Goal: Task Accomplishment & Management: Complete application form

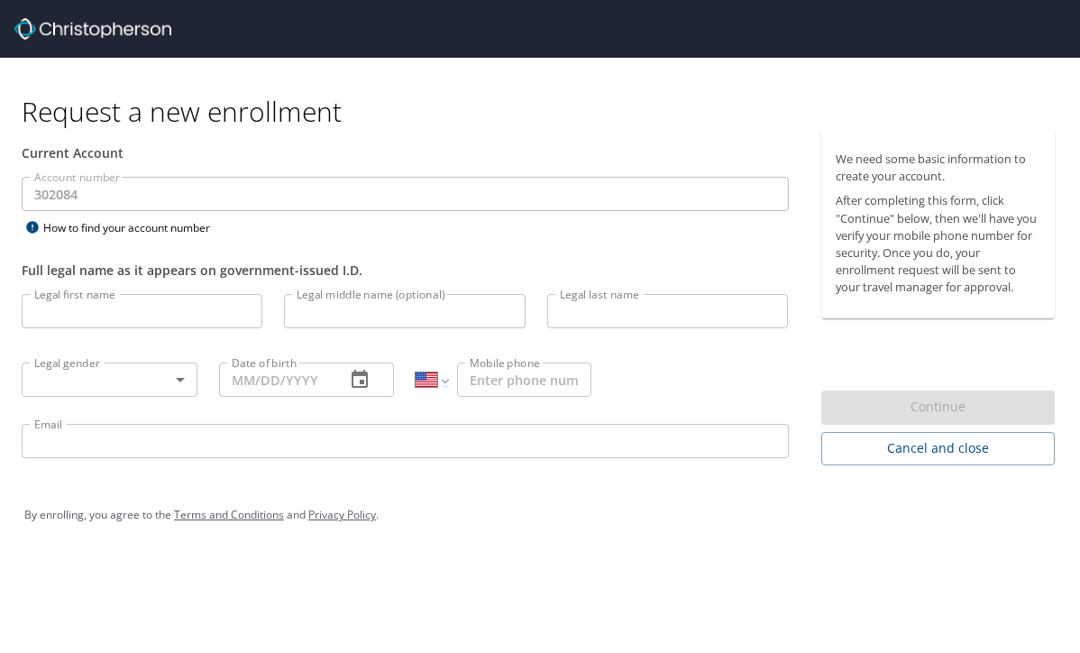
select select "US"
click at [58, 309] on input "Legal first name" at bounding box center [142, 311] width 241 height 34
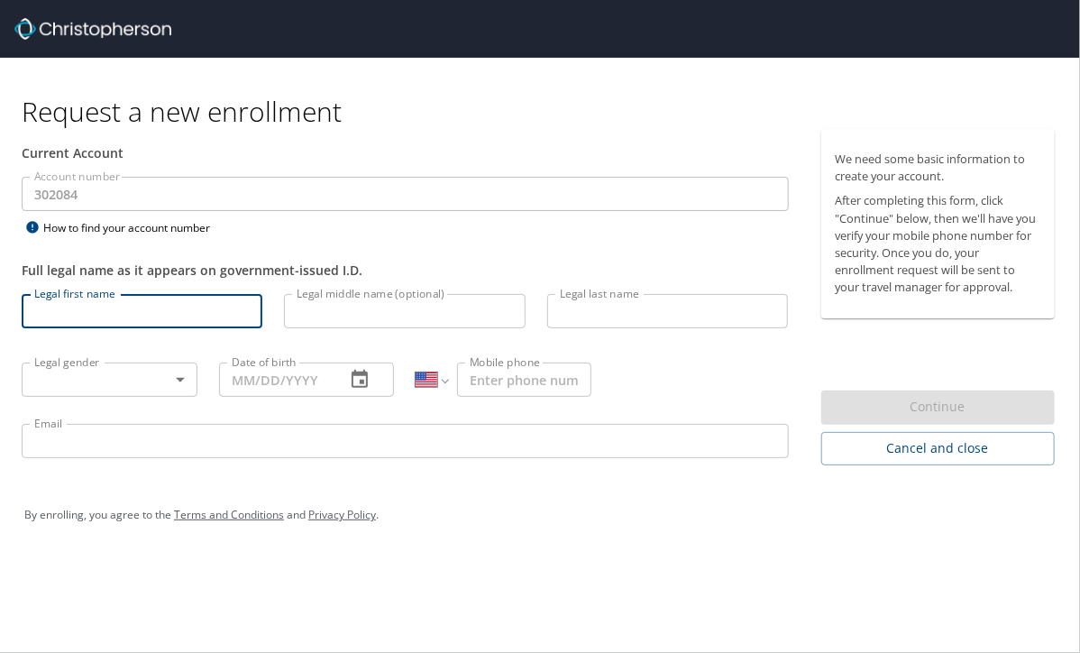
type input "[PERSON_NAME]"
type input "Fraile"
click at [251, 432] on input "[EMAIL_ADDRESS][DOMAIN_NAME]" at bounding box center [405, 441] width 767 height 34
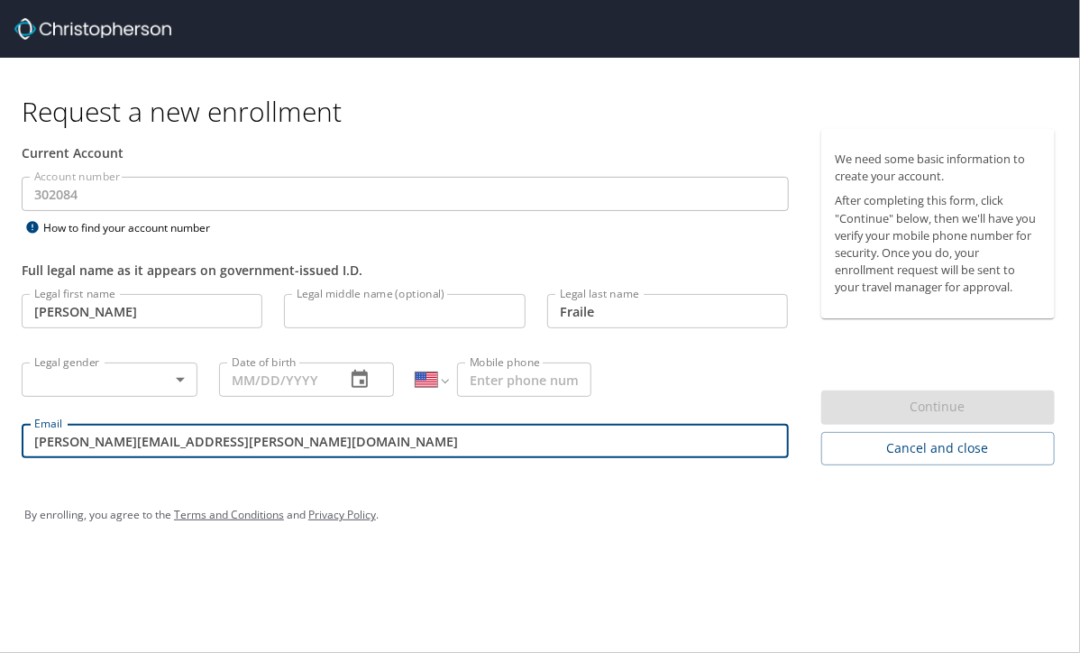
type input "[PERSON_NAME][EMAIL_ADDRESS][PERSON_NAME][DOMAIN_NAME]"
click at [371, 374] on button "button" at bounding box center [359, 379] width 43 height 43
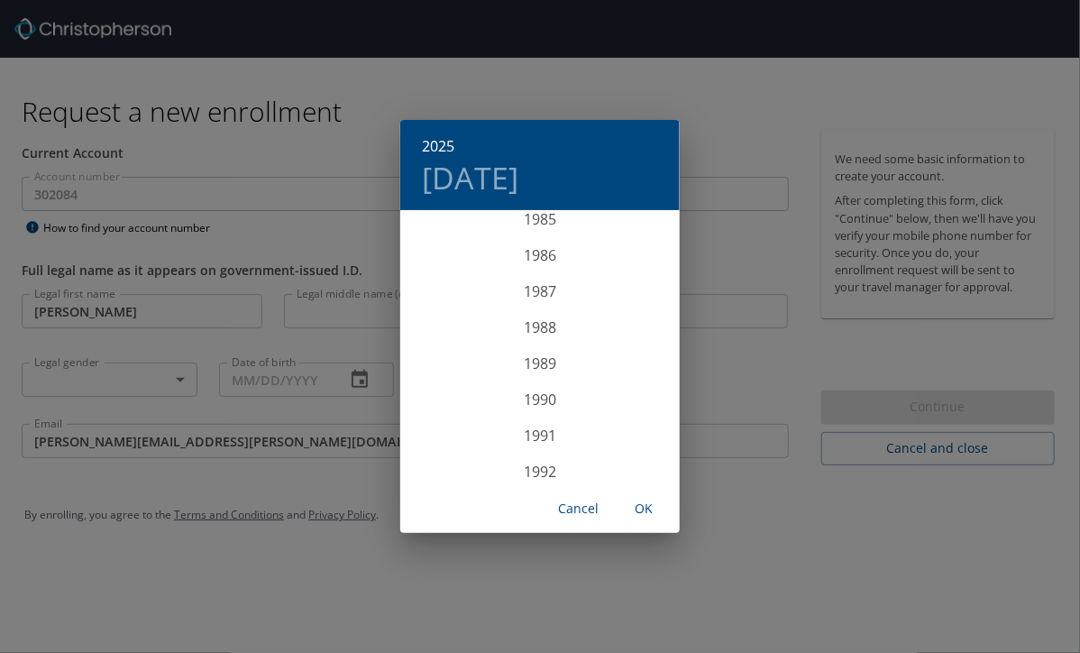
scroll to position [3016, 0]
click at [533, 354] on div "1986" at bounding box center [539, 352] width 279 height 36
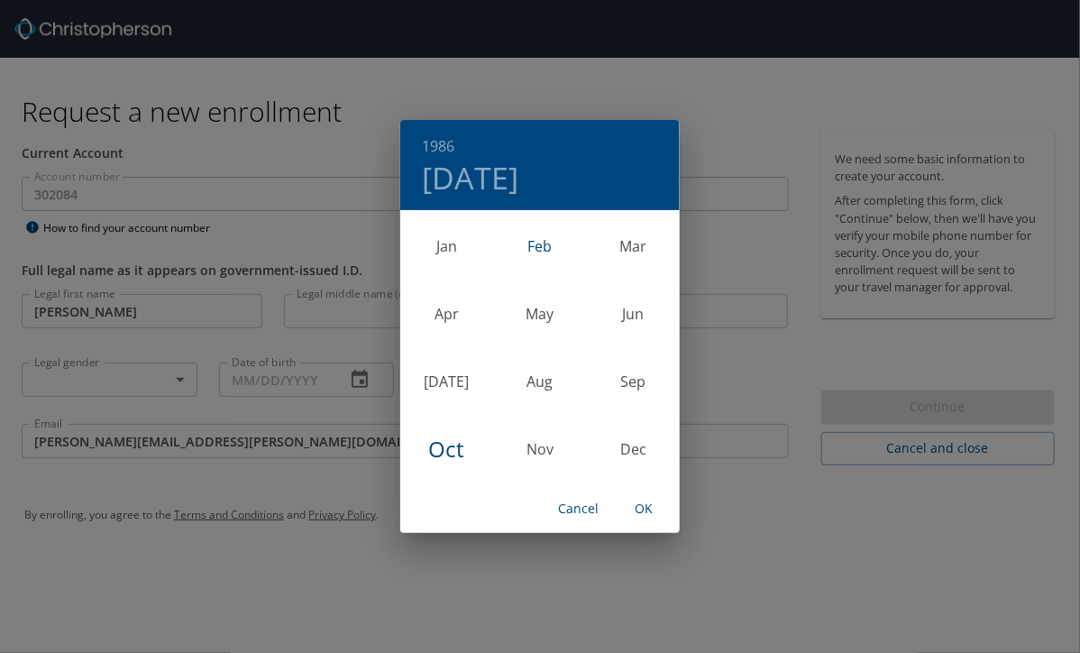
click at [541, 241] on div "Feb" at bounding box center [539, 247] width 93 height 68
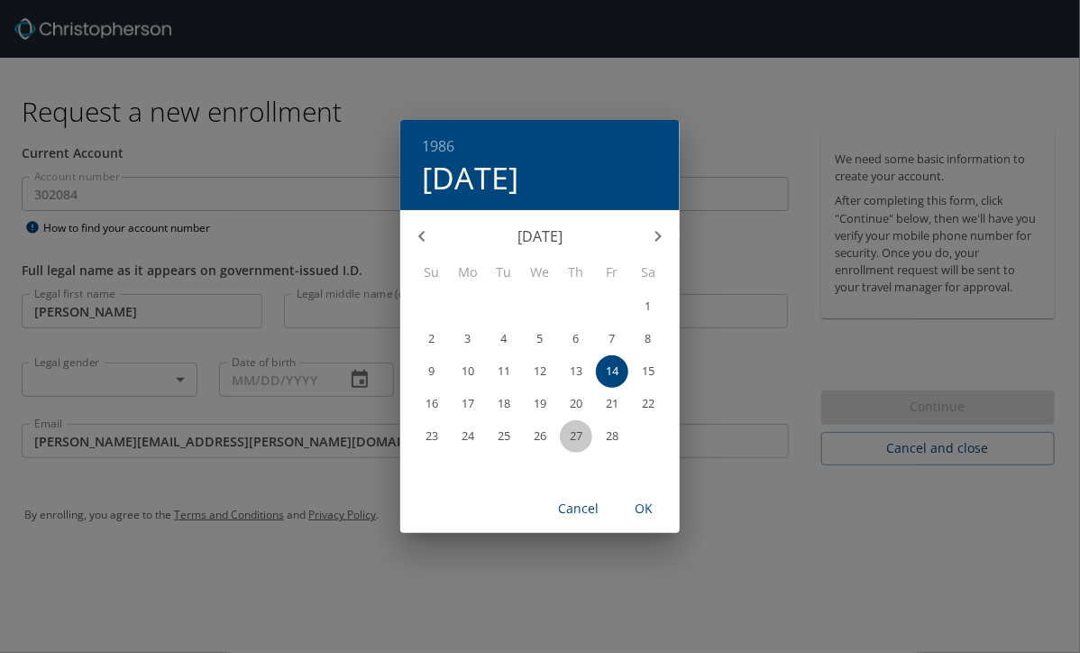
click at [577, 442] on p "27" at bounding box center [576, 436] width 13 height 12
click at [643, 511] on span "OK" at bounding box center [643, 509] width 43 height 23
type input "[DATE]"
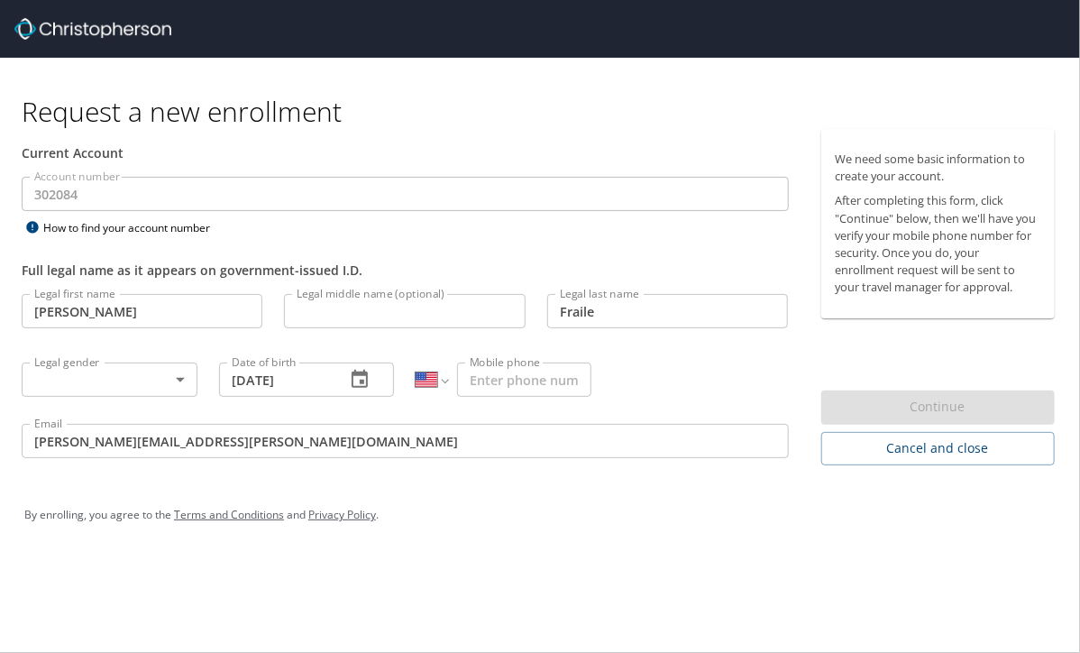
click at [143, 383] on body "Request a new enrollment Current Account Account number 302084 Account number H…" at bounding box center [540, 326] width 1080 height 653
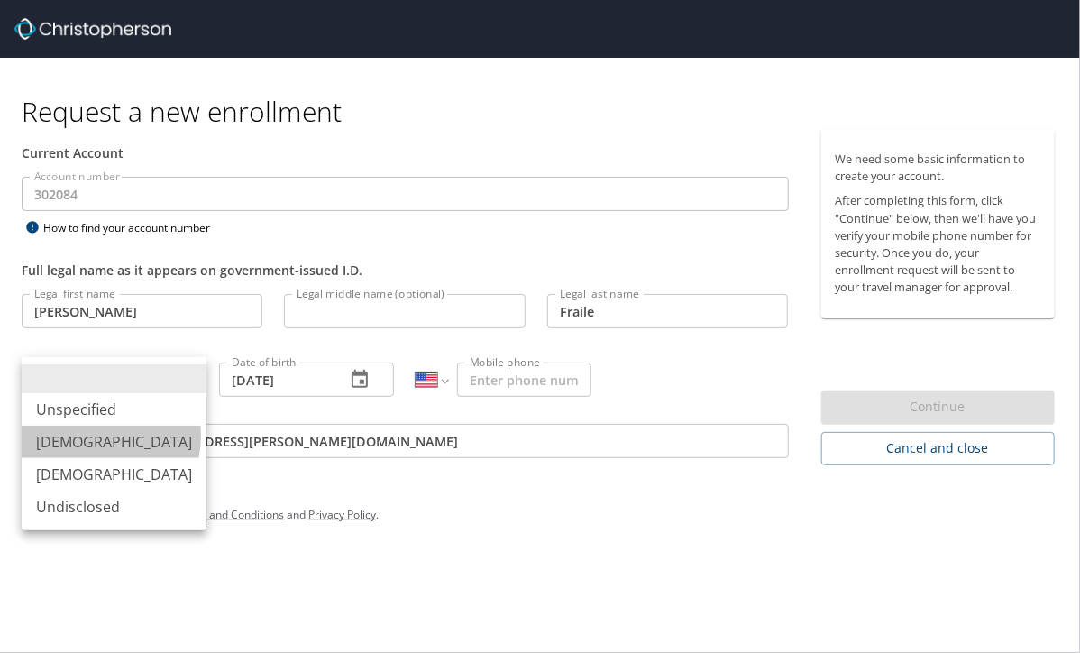
click at [91, 435] on li "[DEMOGRAPHIC_DATA]" at bounding box center [114, 442] width 185 height 32
type input "[DEMOGRAPHIC_DATA]"
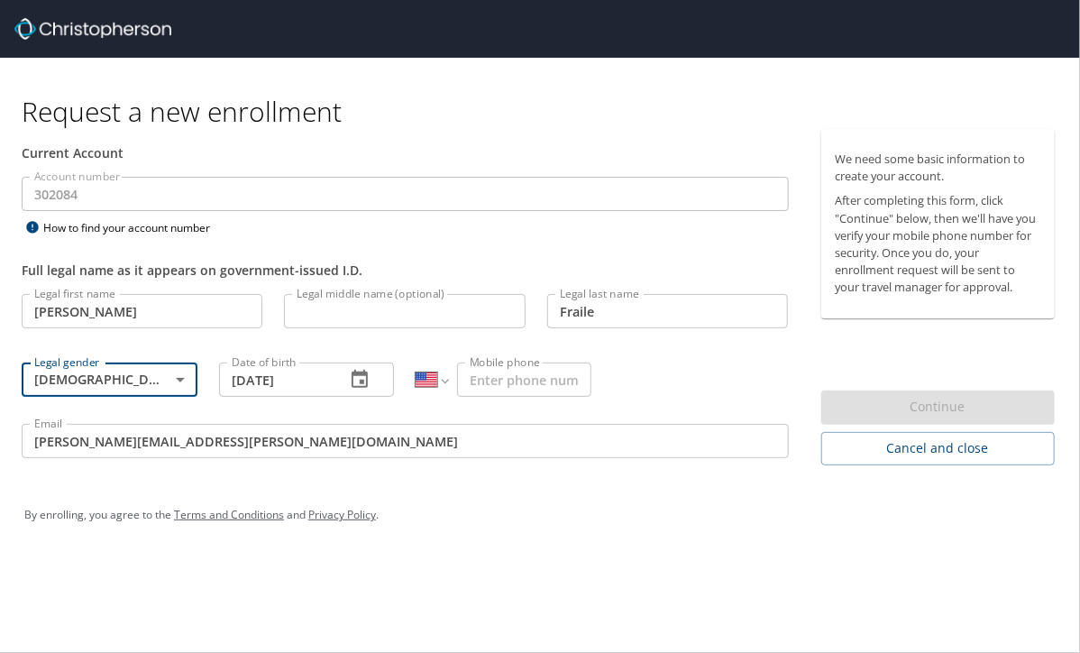
click at [508, 376] on input "Mobile phone" at bounding box center [524, 379] width 134 height 34
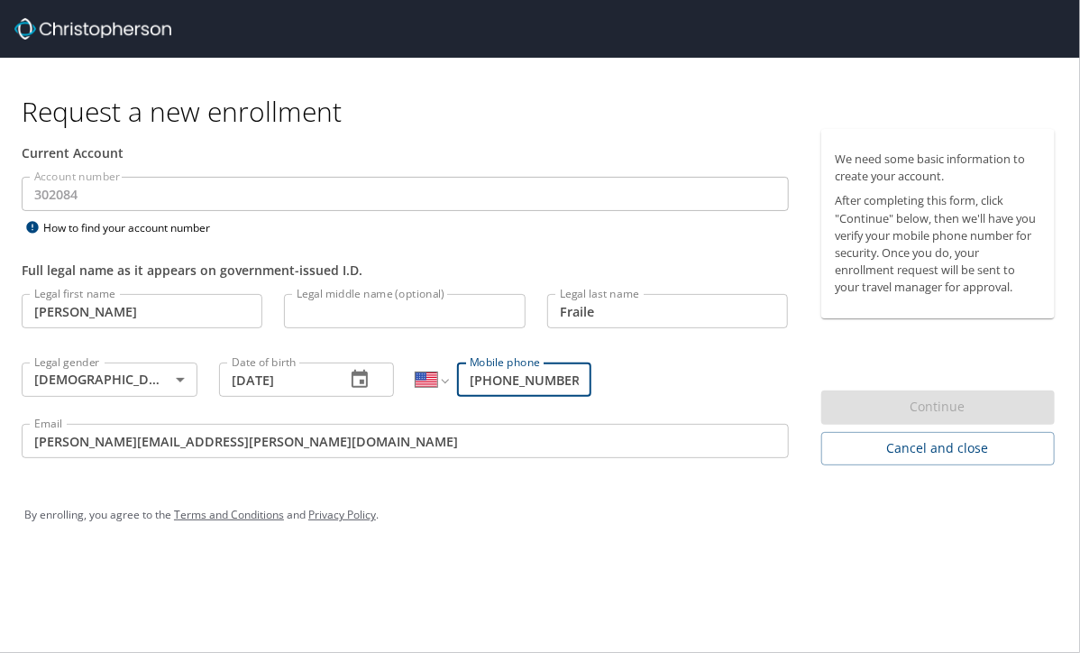
type input "[PHONE_NUMBER]"
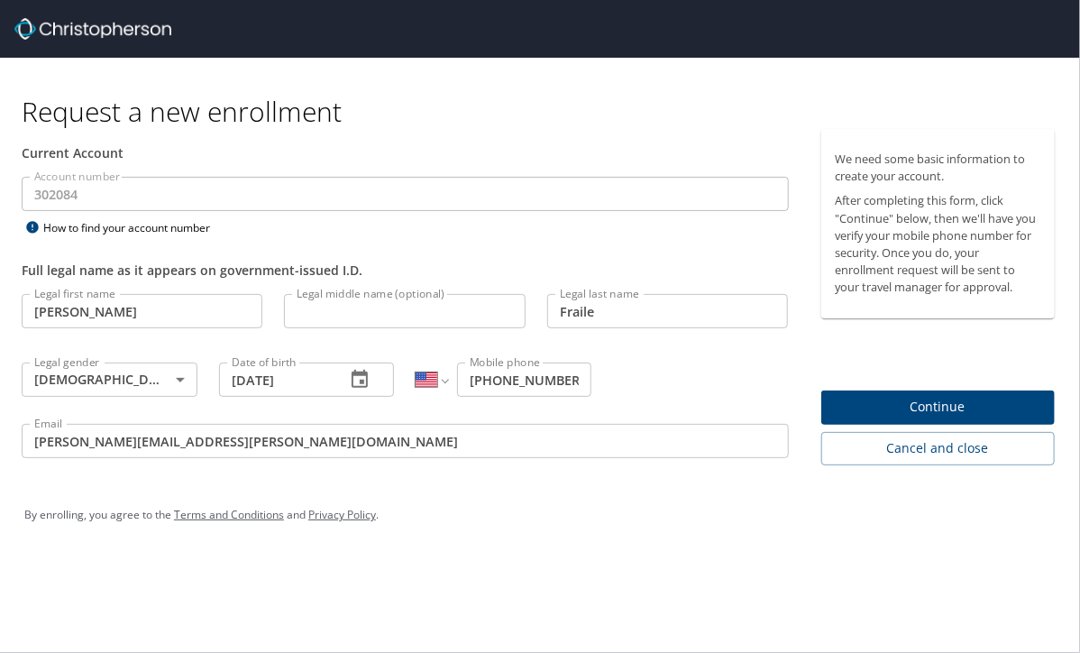
click at [615, 494] on div "By enrolling, you agree to the Terms and Conditions and Privacy Policy ." at bounding box center [539, 514] width 1031 height 45
click at [861, 399] on span "Continue" at bounding box center [939, 407] width 206 height 23
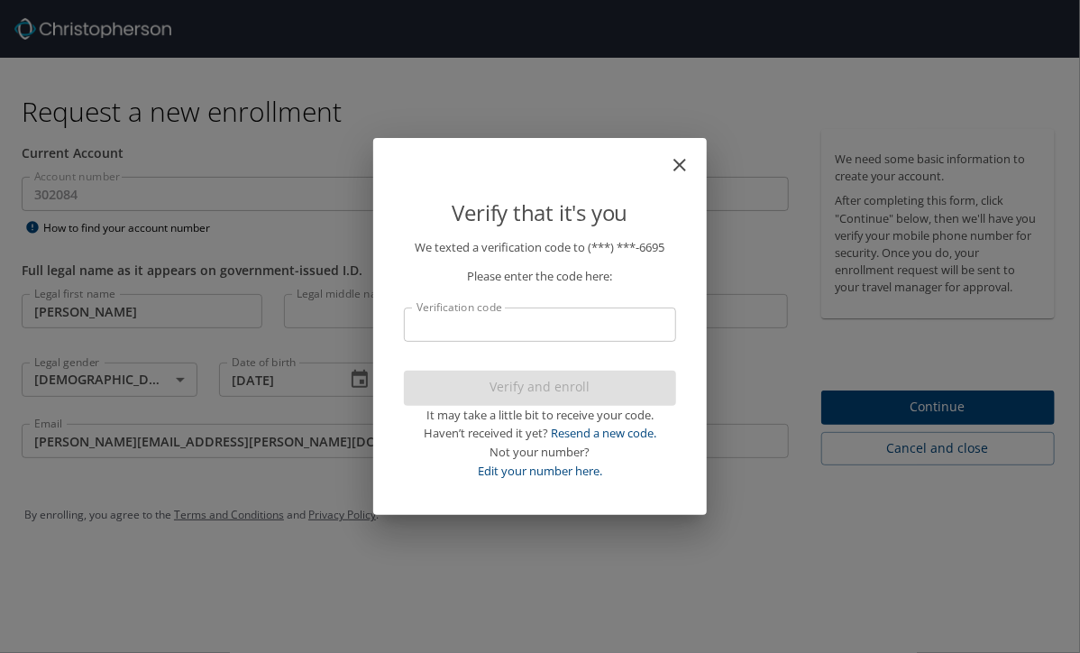
click at [483, 325] on input "Verification code" at bounding box center [540, 324] width 272 height 34
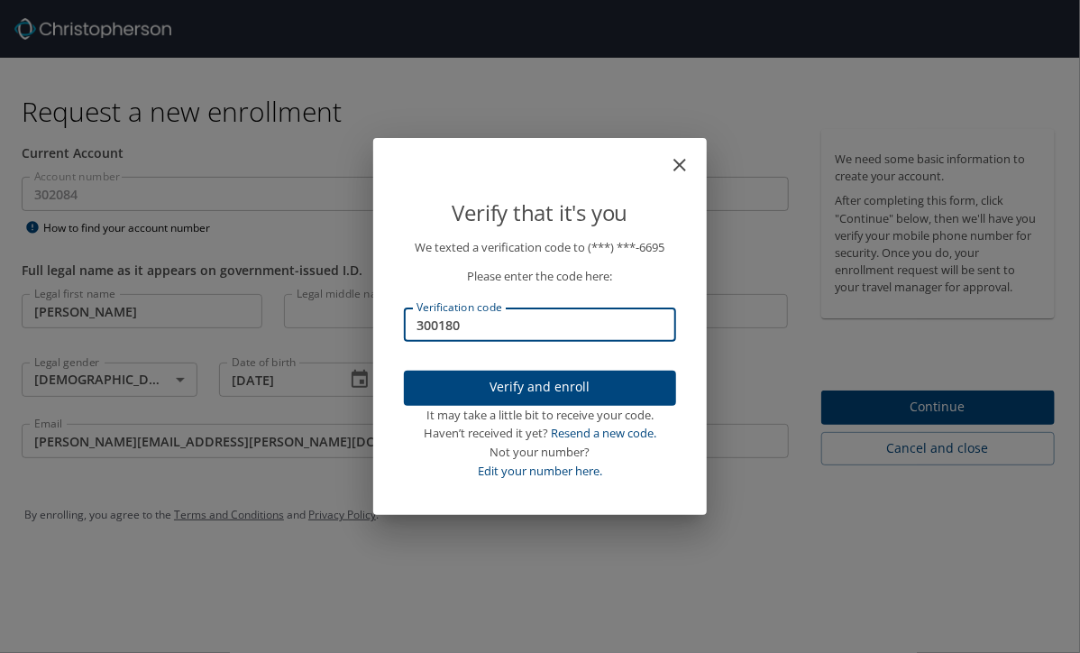
type input "300180"
click at [482, 386] on span "Verify and enroll" at bounding box center [539, 387] width 243 height 23
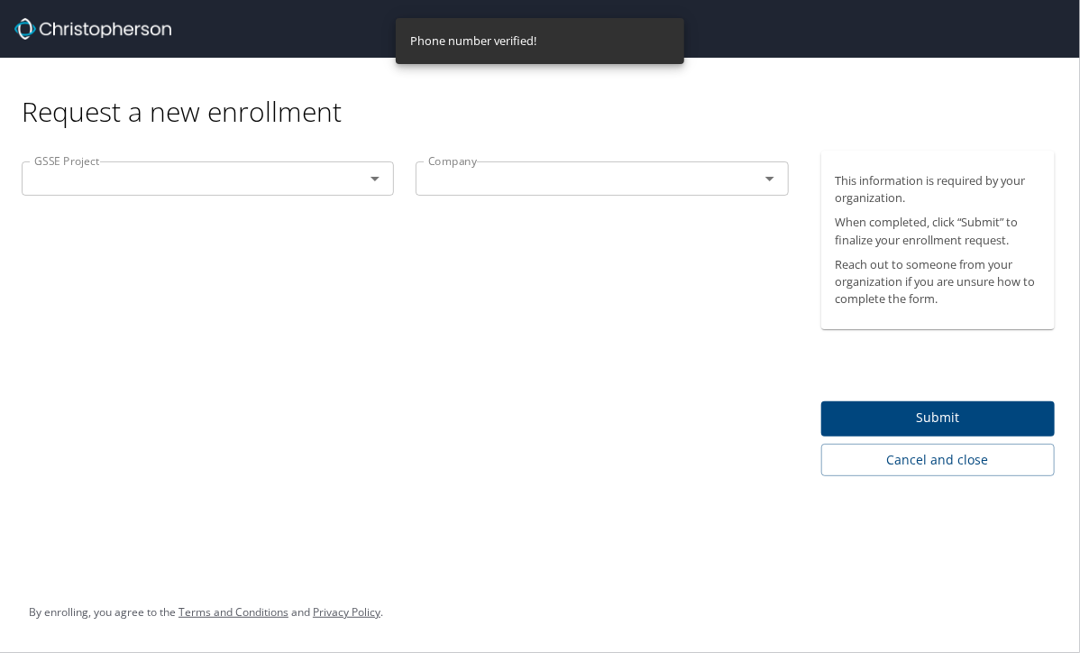
click at [385, 178] on icon "Open" at bounding box center [375, 179] width 22 height 22
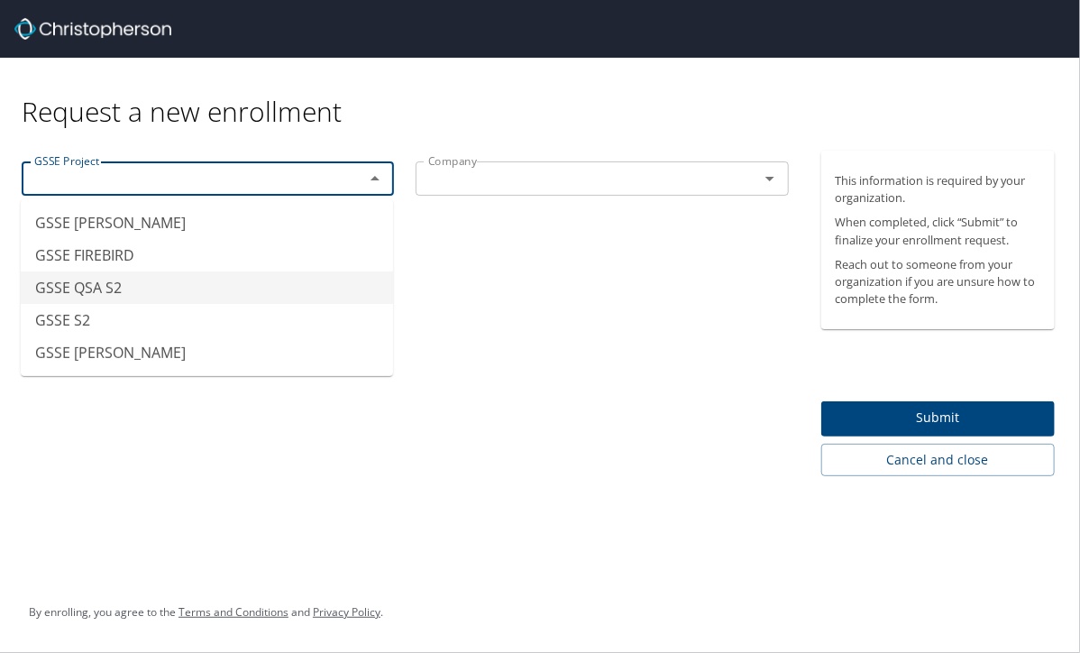
click at [173, 291] on li "GSSE QSA S2" at bounding box center [207, 287] width 372 height 32
type input "GSSE QSA S2"
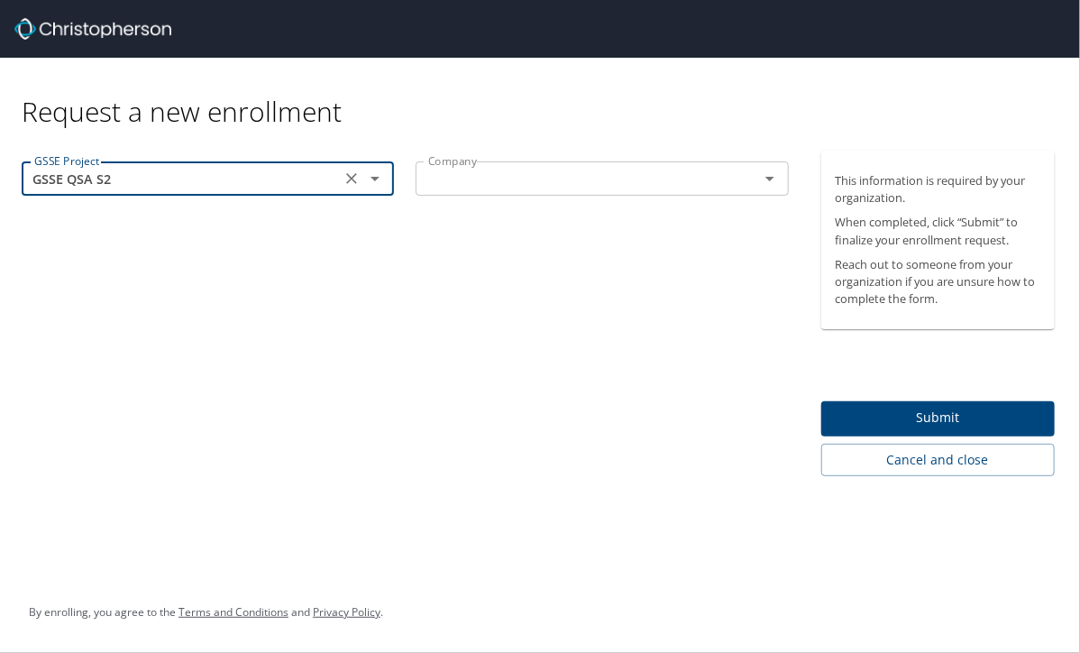
click at [465, 171] on input "text" at bounding box center [575, 178] width 308 height 23
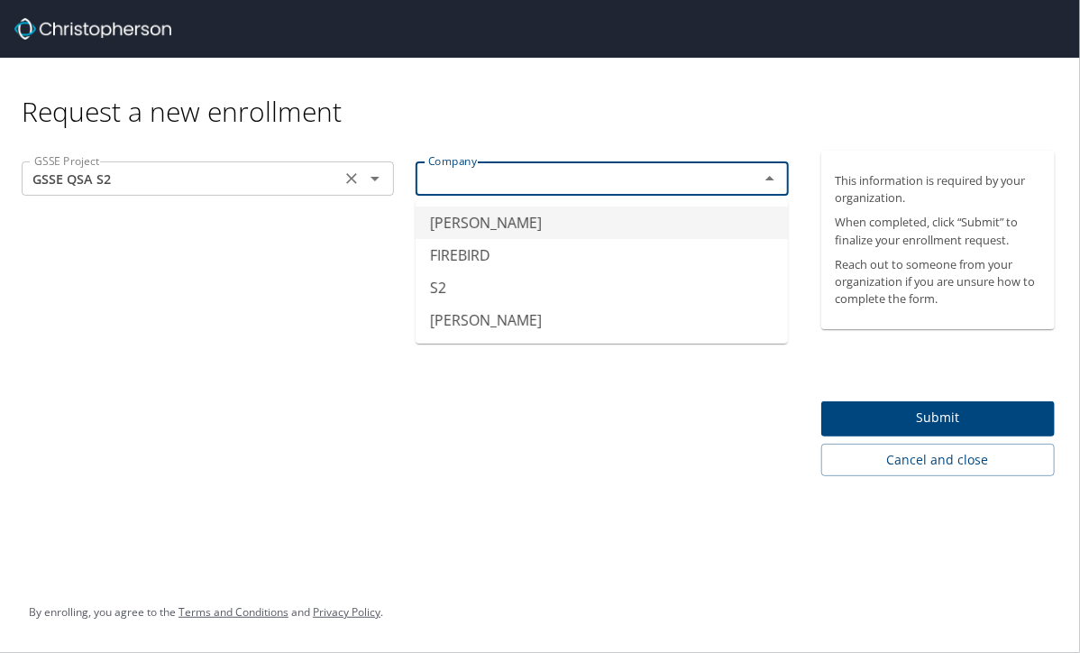
type input "[PERSON_NAME]"
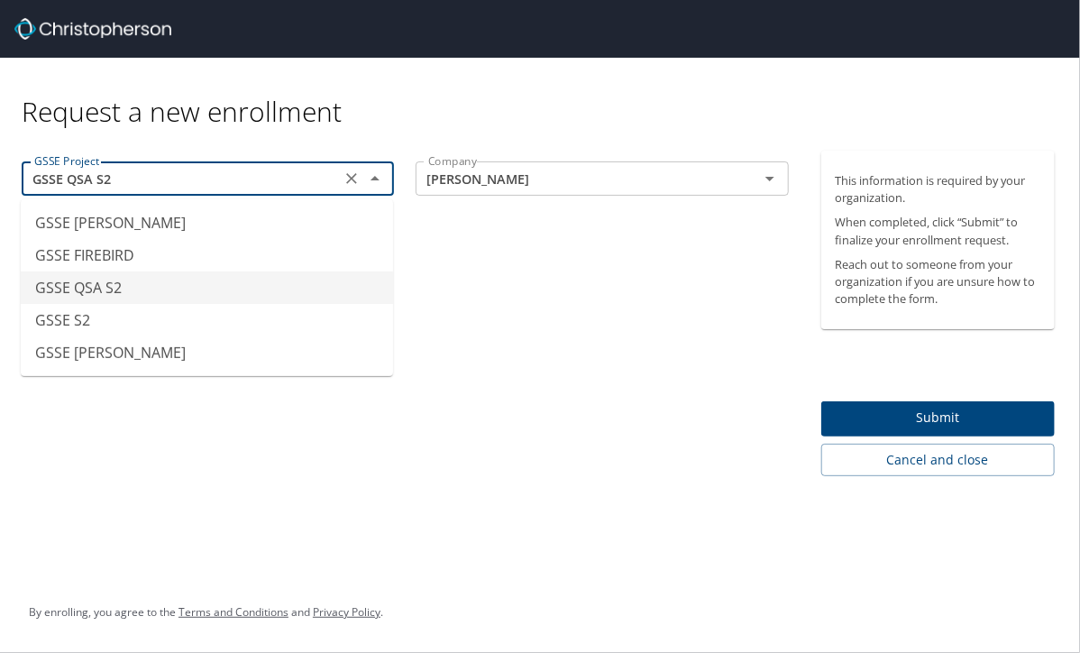
click at [325, 179] on input "GSSE QSA S2" at bounding box center [181, 178] width 308 height 23
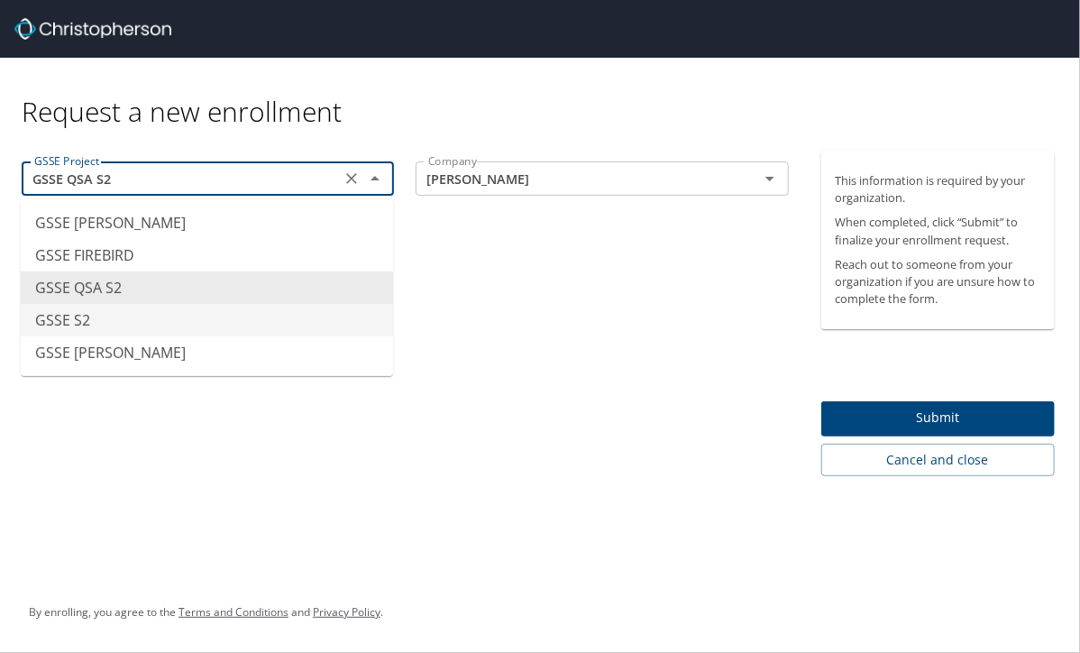
click at [144, 313] on li "GSSE S2" at bounding box center [207, 320] width 372 height 32
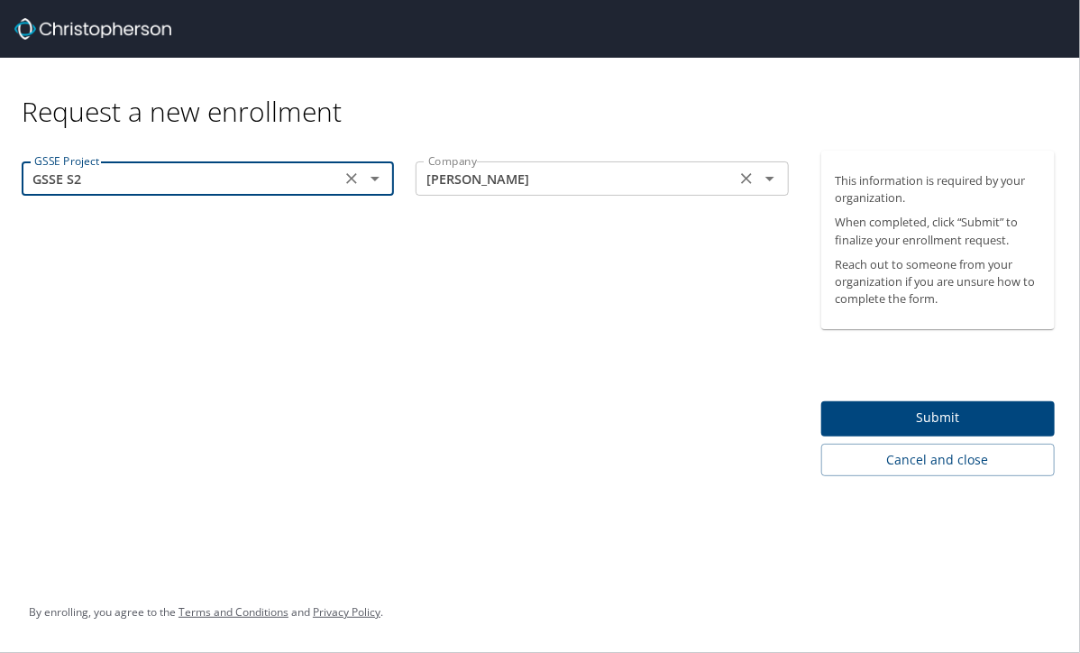
click at [481, 177] on input "[PERSON_NAME]" at bounding box center [575, 178] width 308 height 23
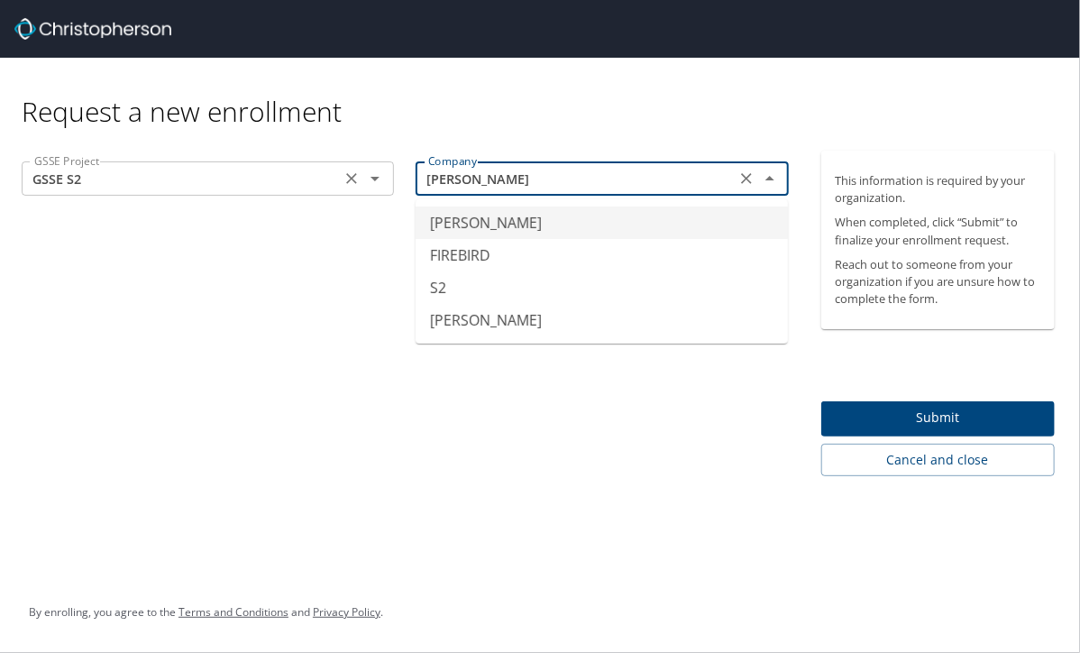
click at [285, 176] on input "GSSE S2" at bounding box center [181, 178] width 308 height 23
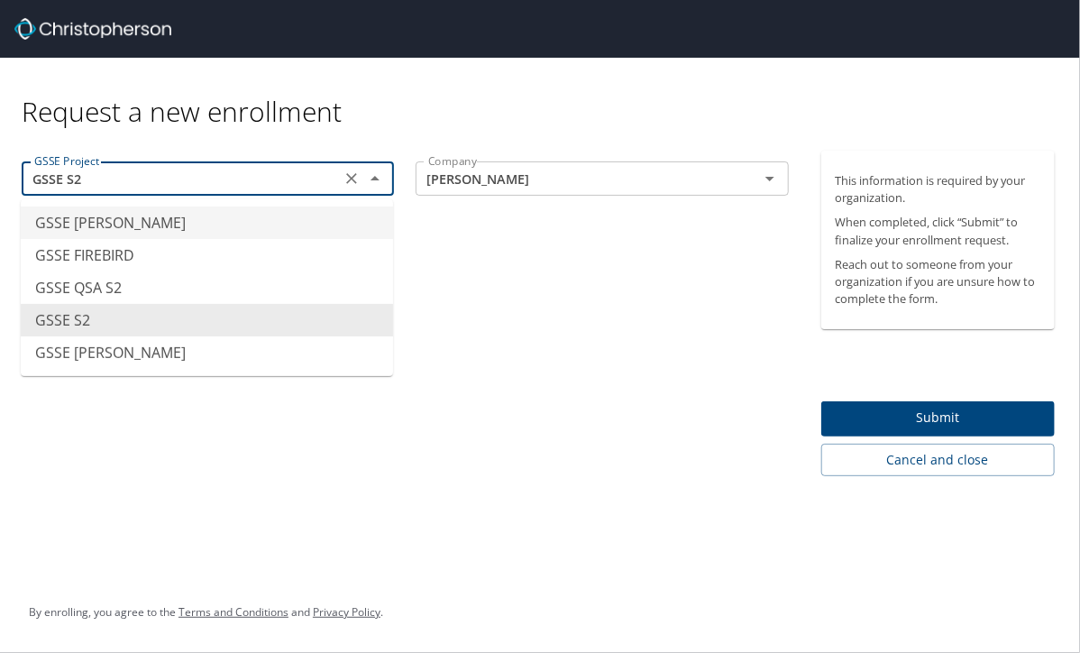
click at [141, 224] on li "GSSE [PERSON_NAME]" at bounding box center [207, 222] width 372 height 32
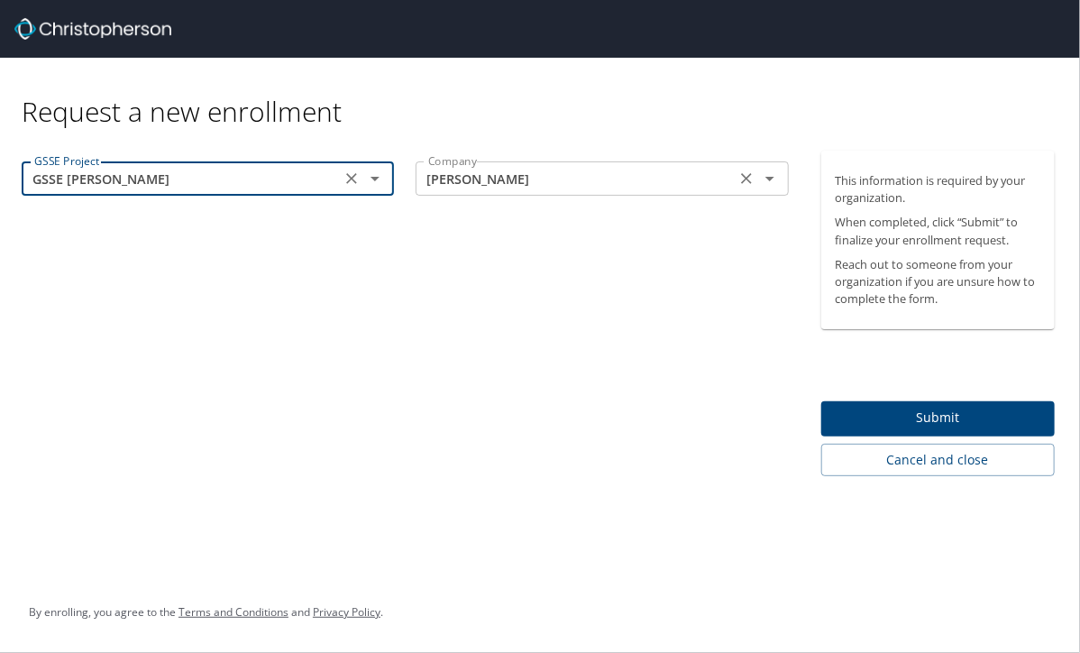
click at [525, 180] on input "[PERSON_NAME]" at bounding box center [575, 178] width 308 height 23
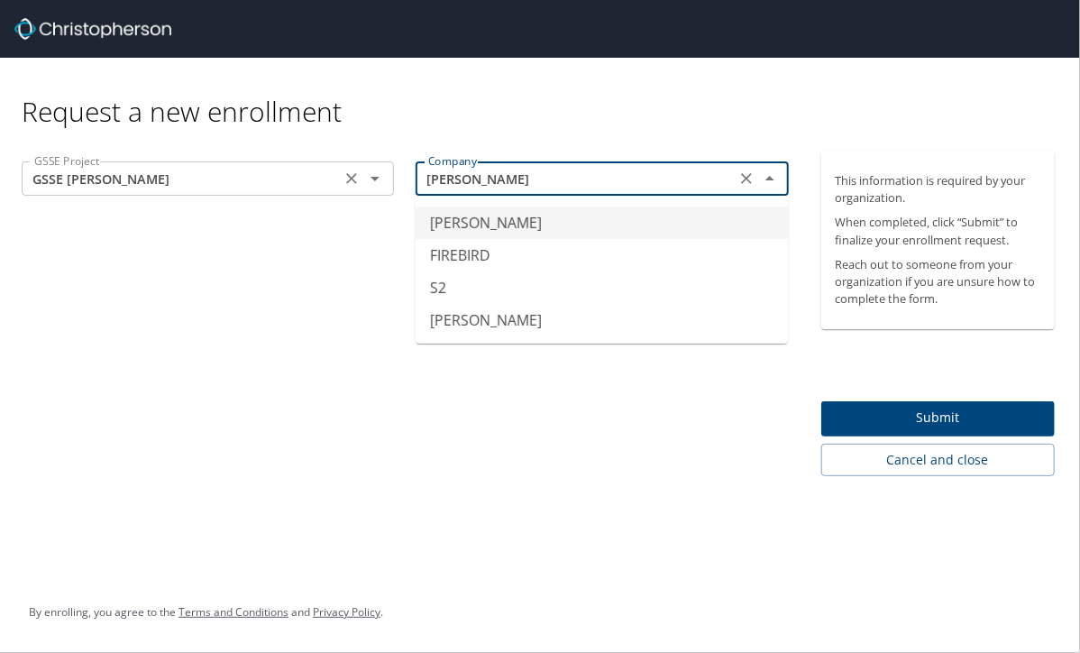
click at [242, 189] on input "GSSE [PERSON_NAME]" at bounding box center [181, 178] width 308 height 23
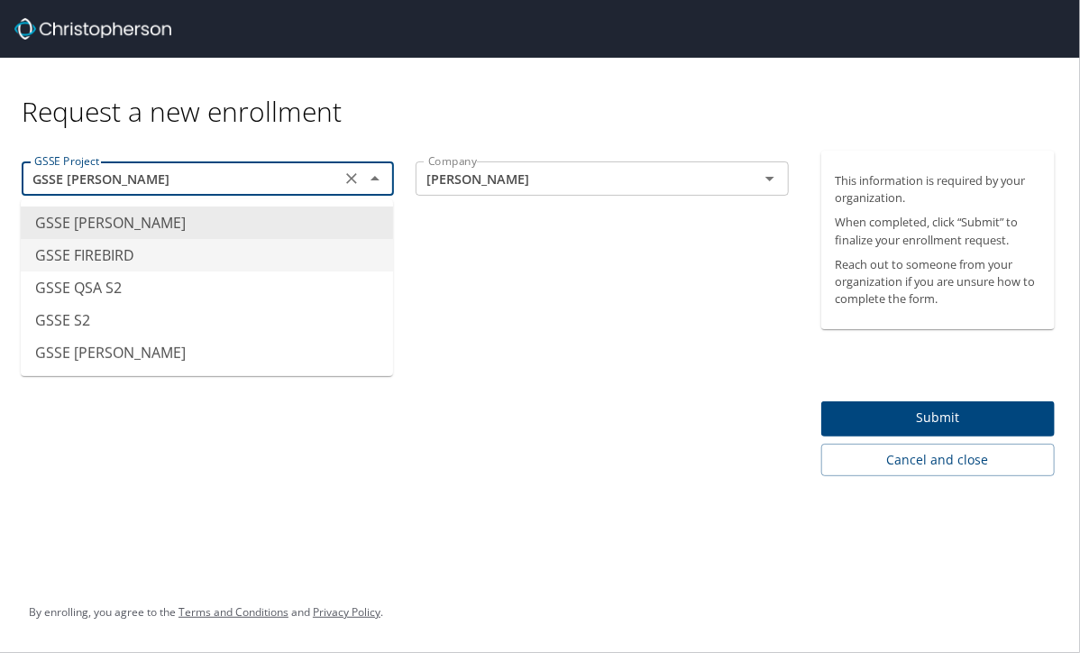
click at [210, 260] on li "GSSE FIREBIRD" at bounding box center [207, 255] width 372 height 32
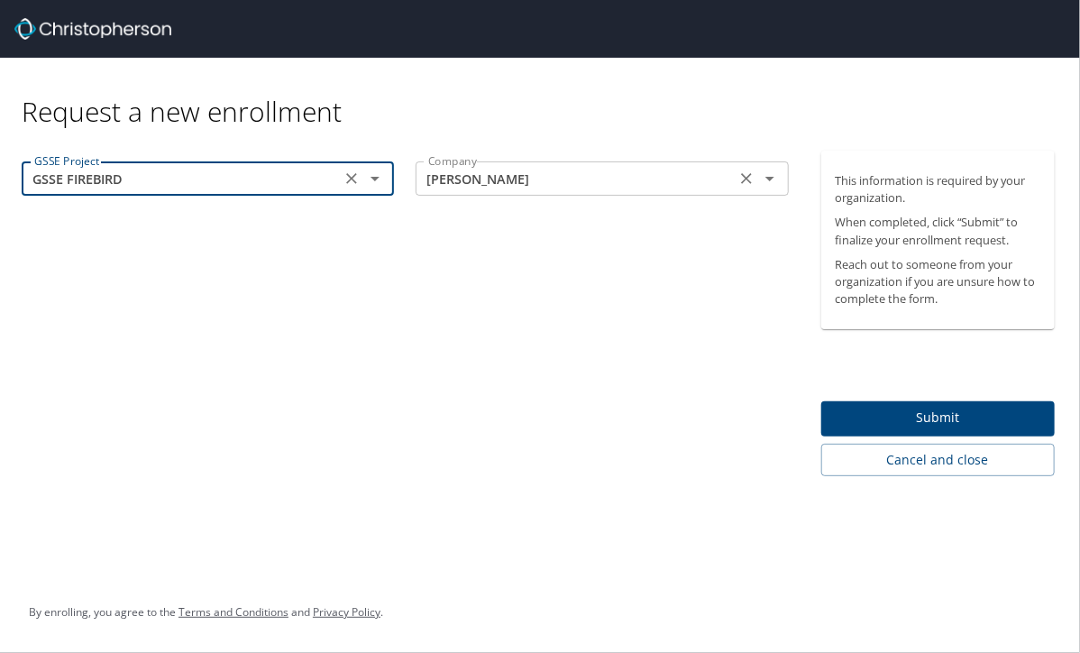
click at [588, 179] on input "[PERSON_NAME]" at bounding box center [575, 178] width 308 height 23
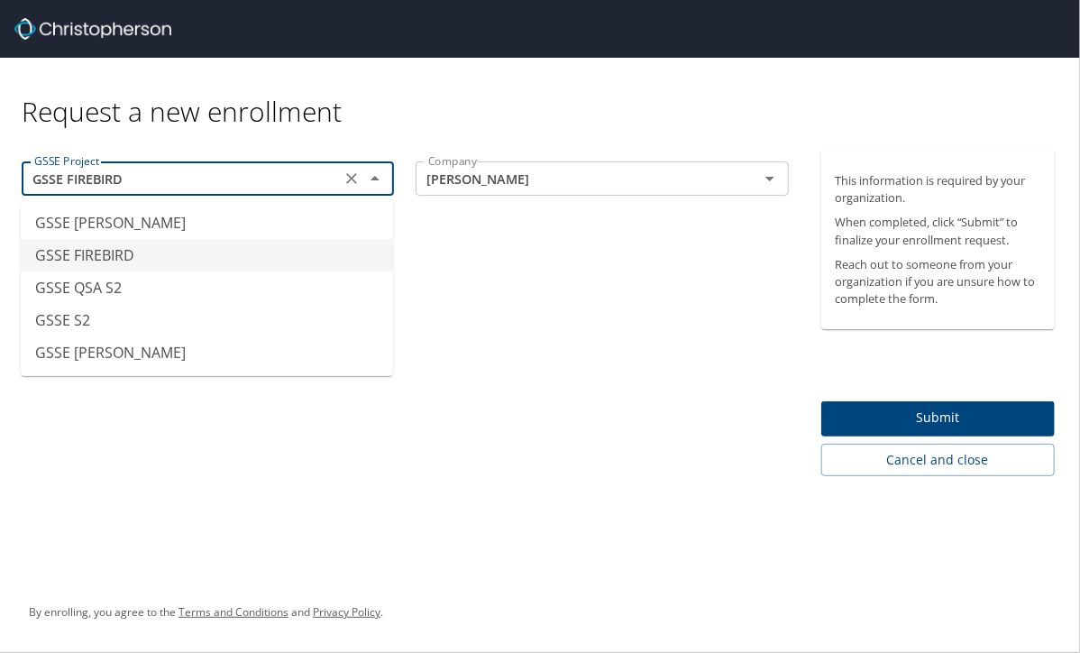
click at [285, 177] on input "GSSE FIREBIRD" at bounding box center [181, 178] width 308 height 23
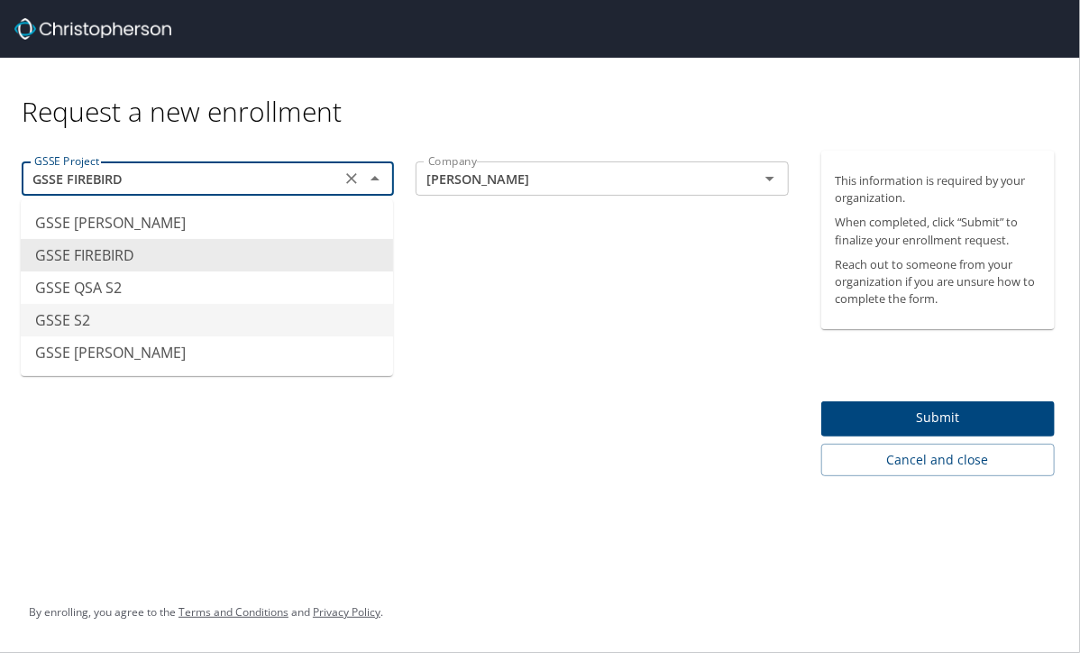
click at [166, 324] on li "GSSE S2" at bounding box center [207, 320] width 372 height 32
type input "GSSE S2"
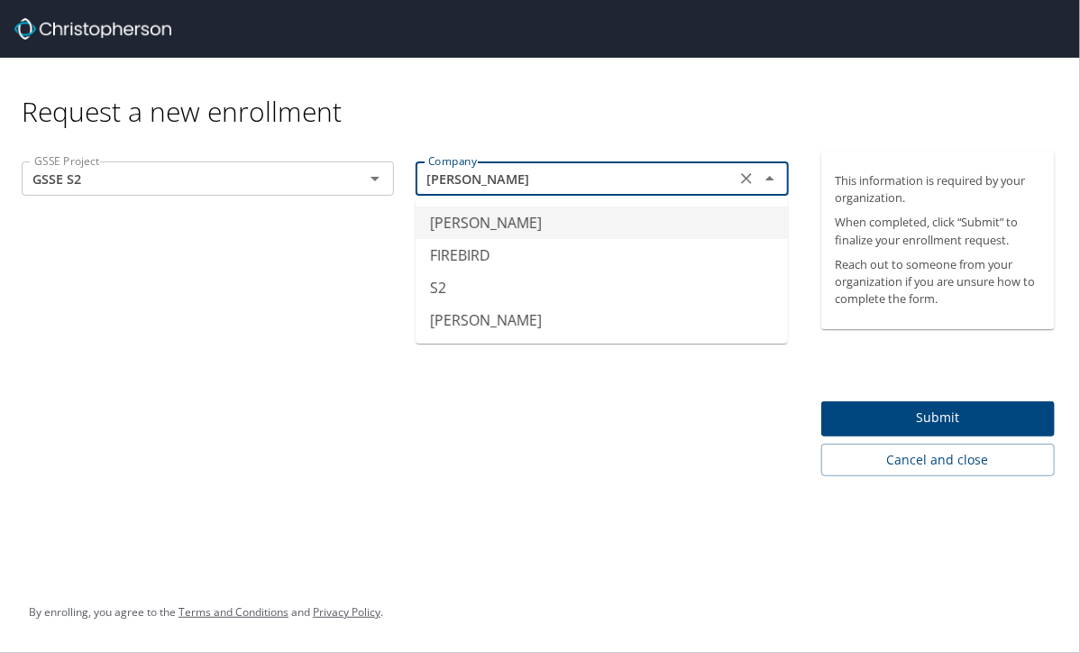
click at [534, 173] on input "[PERSON_NAME]" at bounding box center [575, 178] width 308 height 23
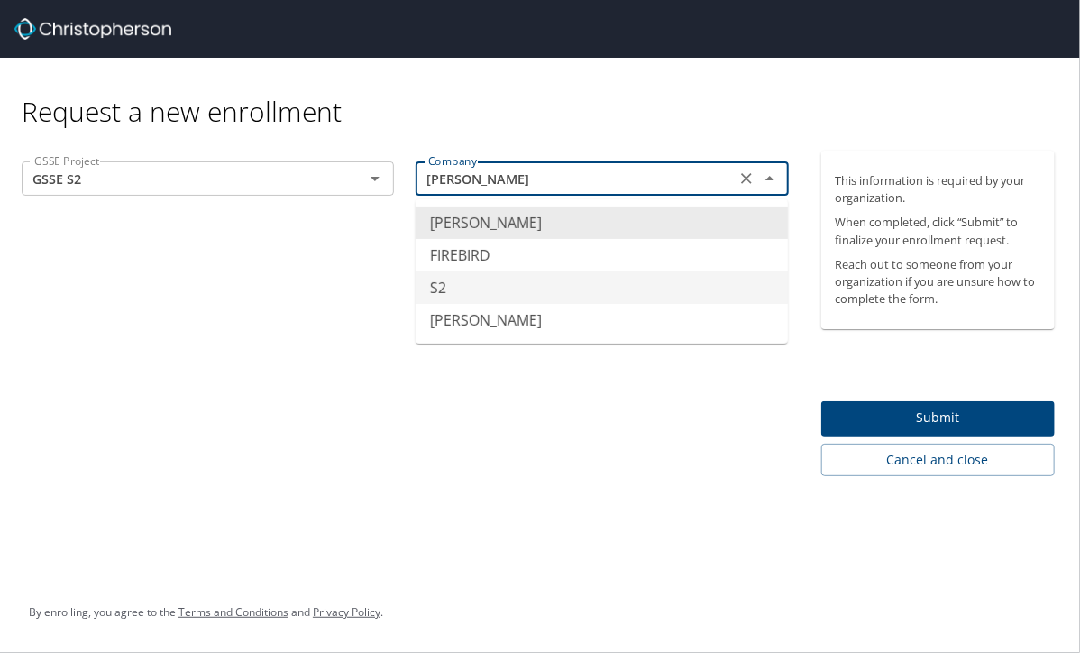
click at [446, 290] on li "S2" at bounding box center [602, 287] width 372 height 32
type input "S2"
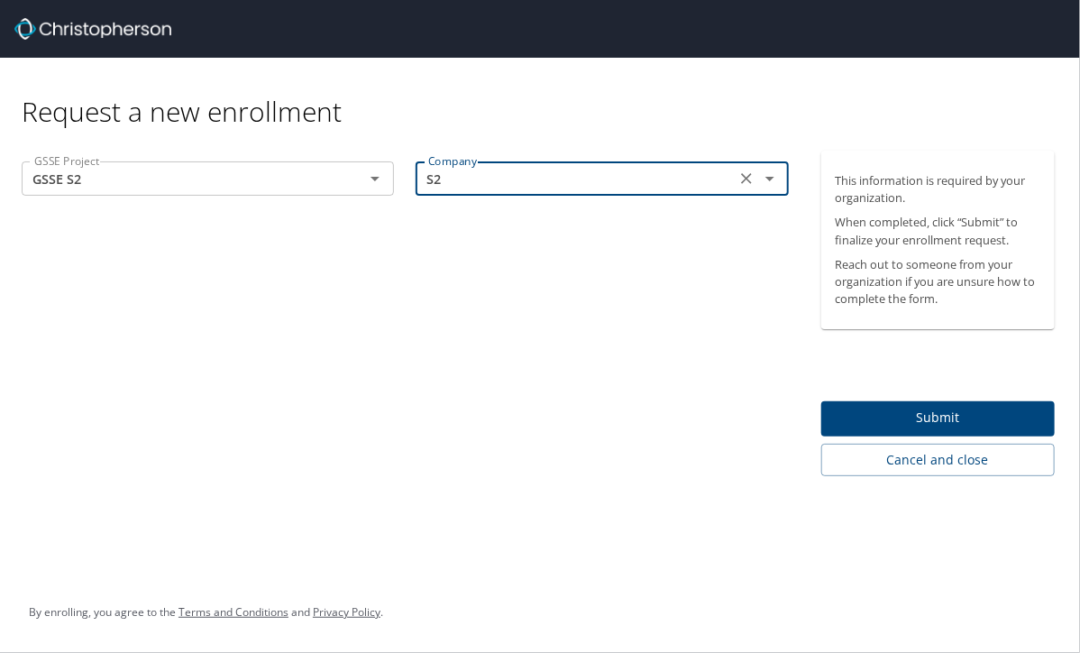
click at [924, 423] on span "Submit" at bounding box center [939, 418] width 206 height 23
